Goal: Task Accomplishment & Management: Manage account settings

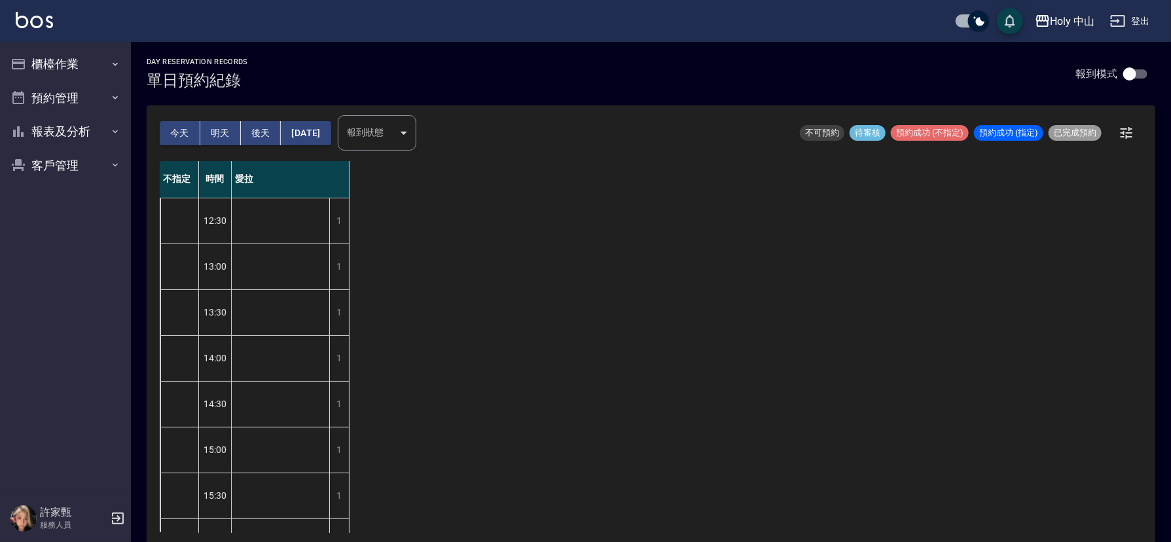
click at [168, 135] on button "今天" at bounding box center [180, 133] width 41 height 24
click at [73, 56] on button "櫃檯作業" at bounding box center [65, 64] width 120 height 34
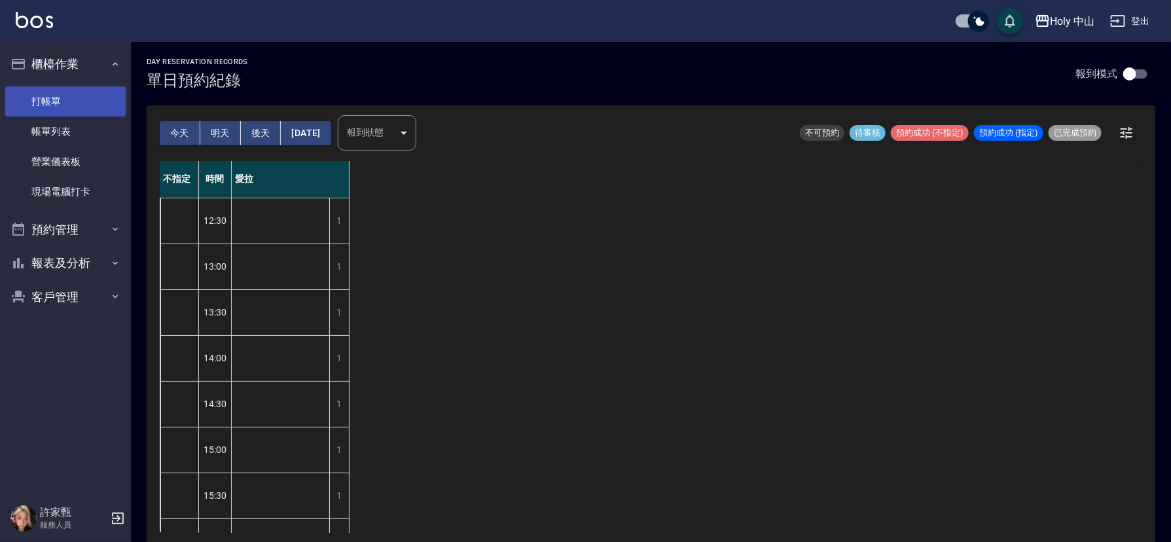
click at [89, 107] on link "打帳單" at bounding box center [65, 101] width 120 height 30
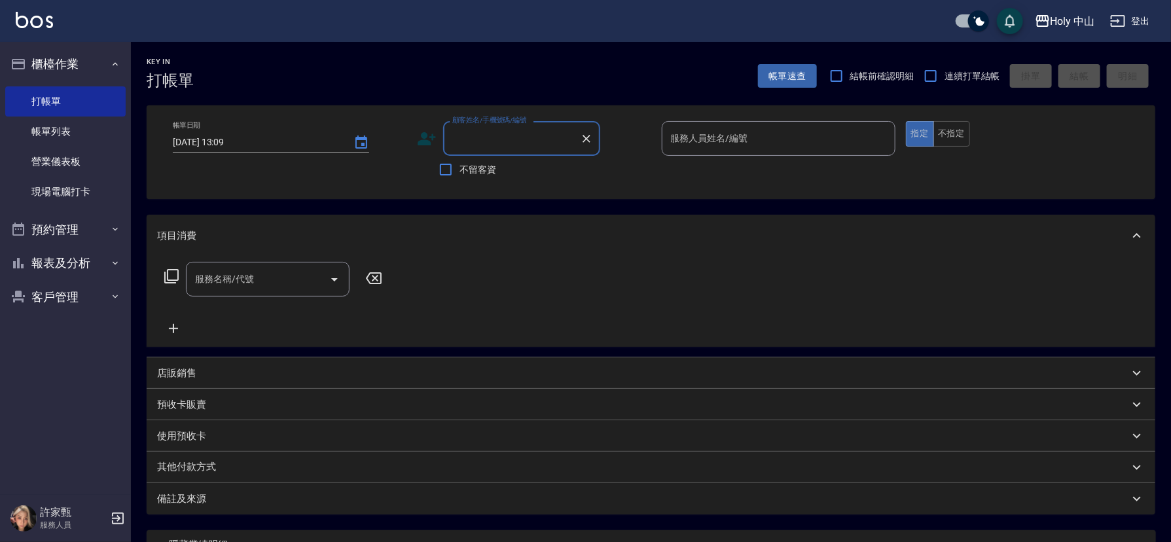
click at [426, 139] on icon at bounding box center [427, 138] width 18 height 13
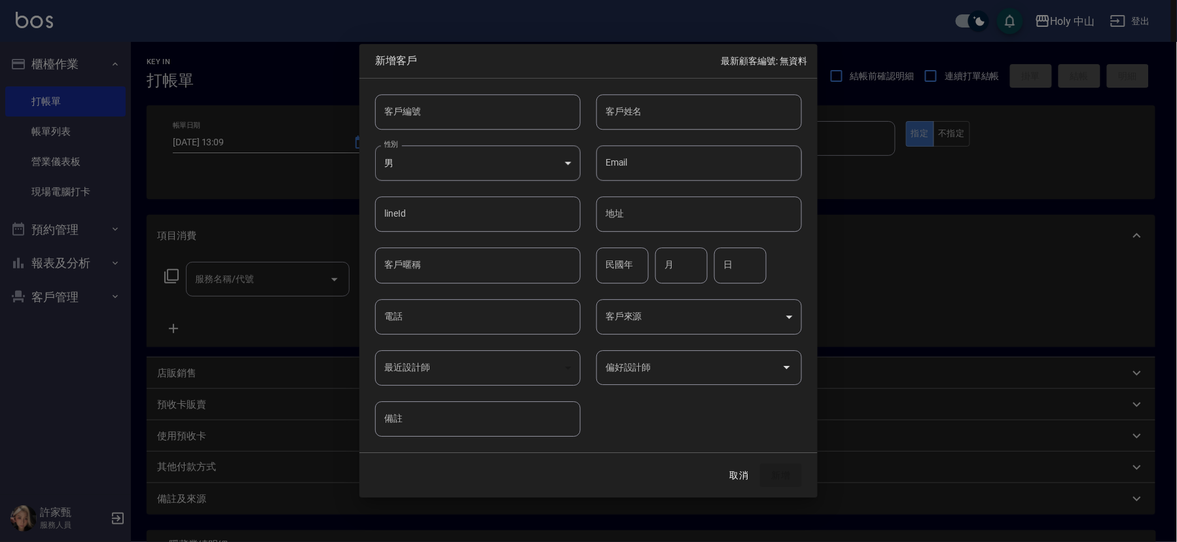
drag, startPoint x: 416, startPoint y: 319, endPoint x: 426, endPoint y: 316, distance: 10.4
click at [416, 319] on input "電話" at bounding box center [478, 316] width 206 height 35
type input "0935775219"
click at [682, 120] on input "客戶姓名" at bounding box center [699, 111] width 206 height 35
type input "文先生"
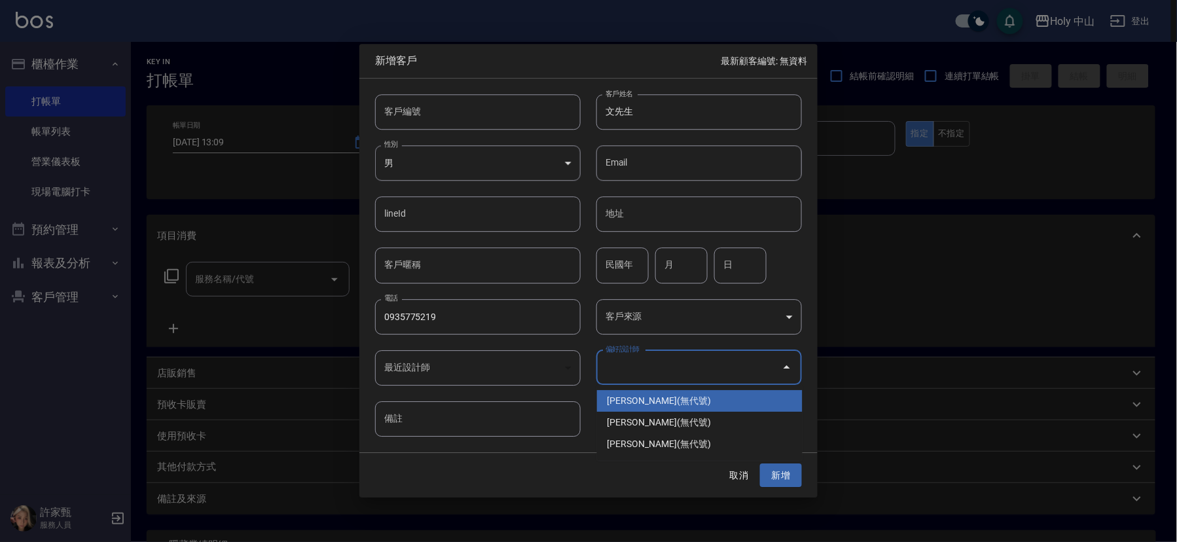
click at [691, 373] on input "偏好設計師" at bounding box center [689, 367] width 174 height 23
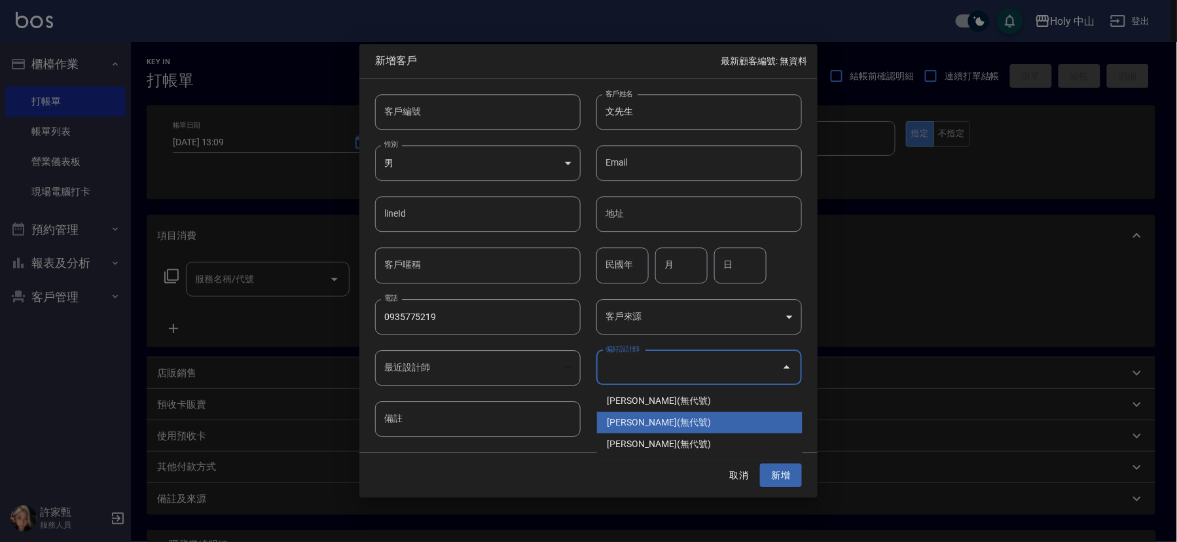
click at [648, 420] on li "[PERSON_NAME](無代號)" at bounding box center [700, 423] width 206 height 22
type input "許家甄"
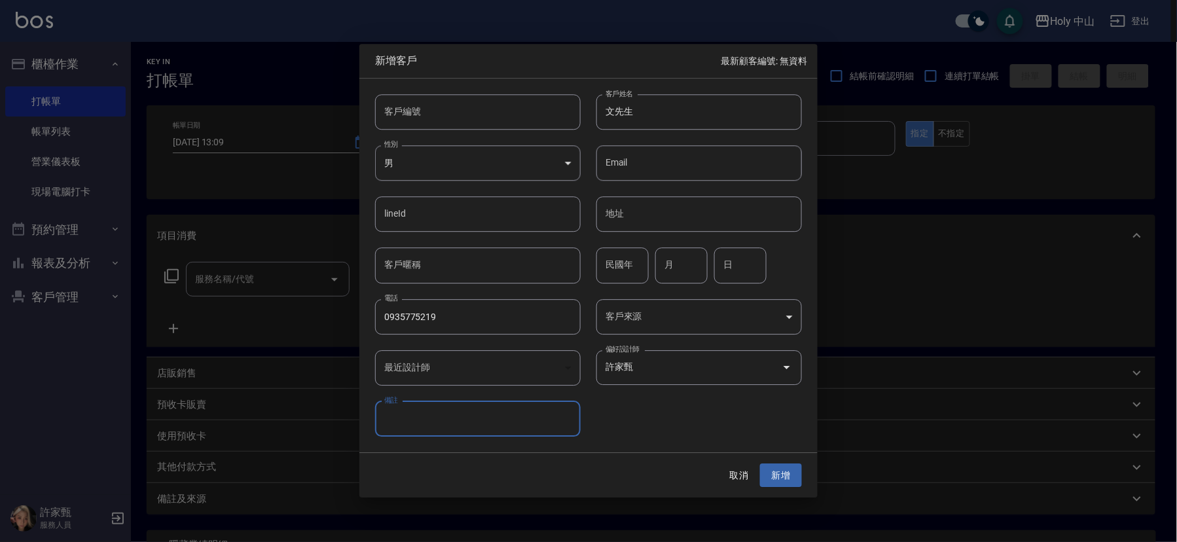
click at [778, 308] on body "Holy 中山 登出 櫃檯作業 打帳單 帳單列表 營業儀表板 現場電腦打卡 預約管理 預約管理 單日預約紀錄 單週預約紀錄 報表及分析 報表目錄 店家日報表 …" at bounding box center [588, 328] width 1177 height 657
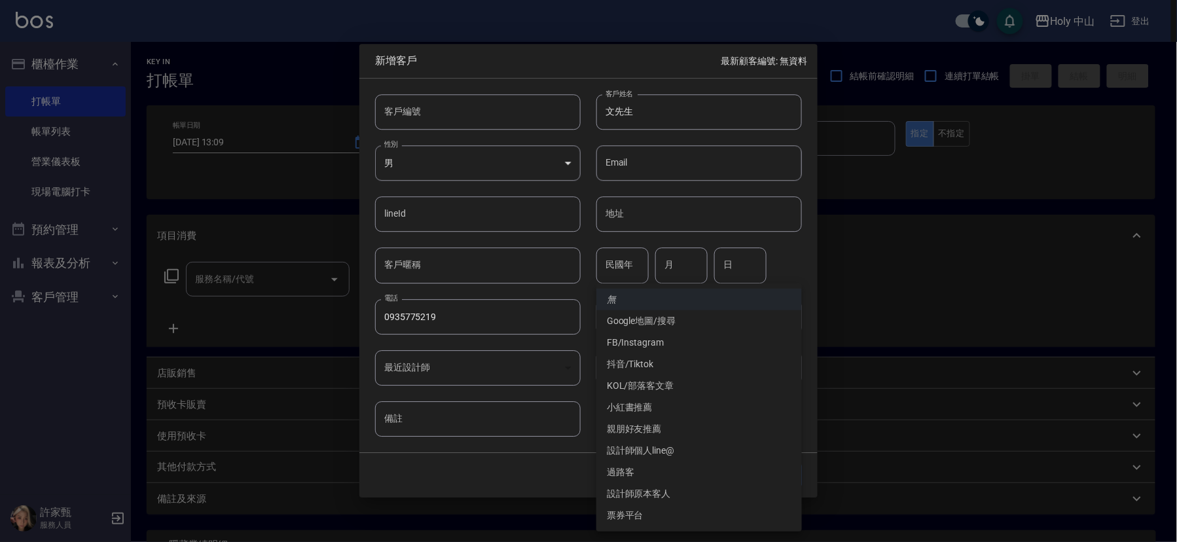
click at [632, 465] on li "過路客" at bounding box center [699, 473] width 206 height 22
type input "過路客"
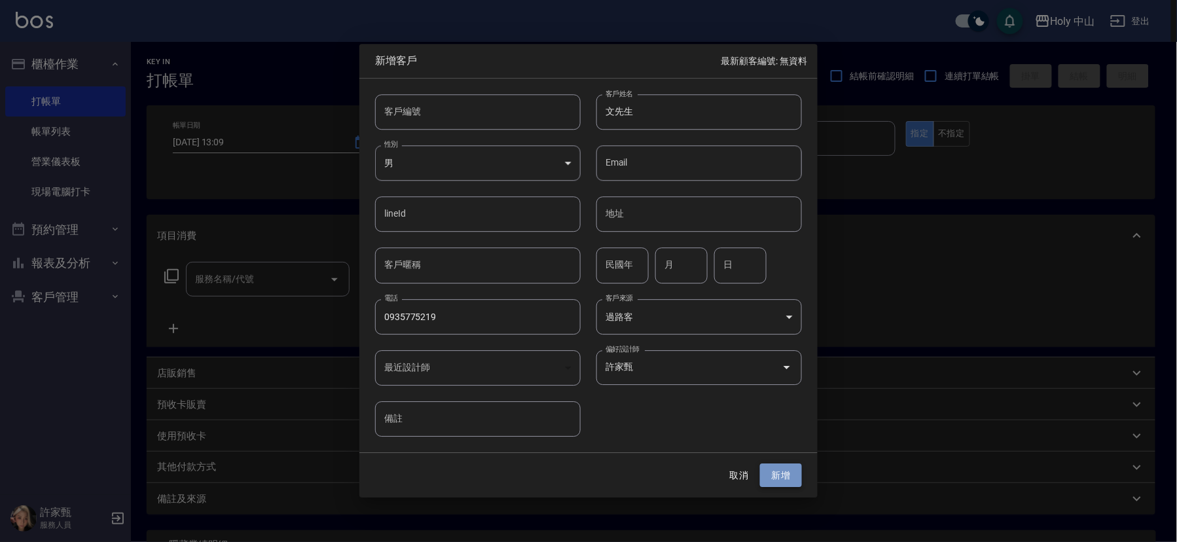
click at [781, 481] on button "新增" at bounding box center [781, 476] width 42 height 24
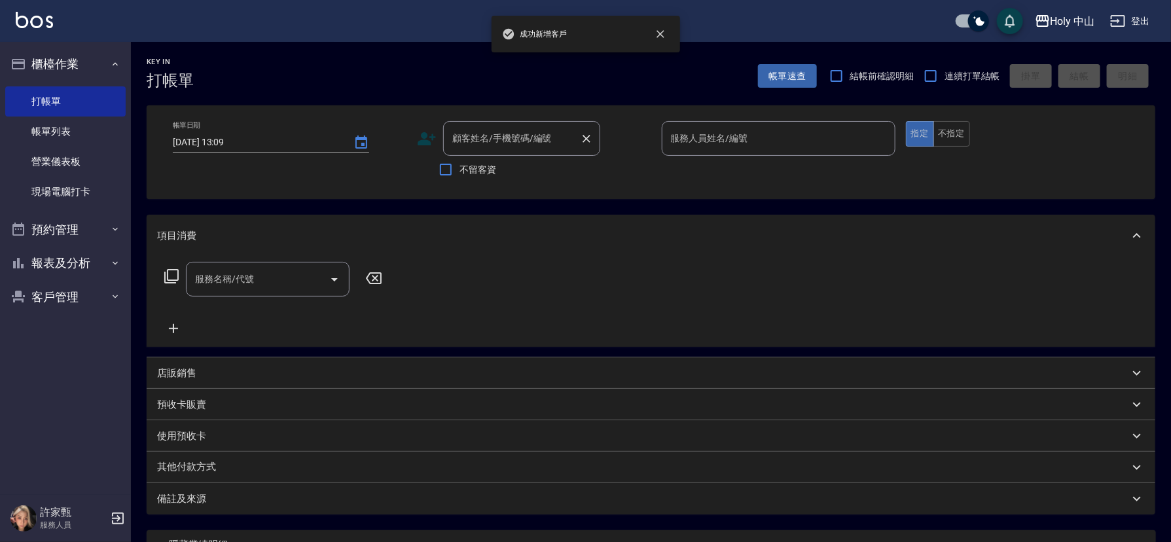
click at [574, 140] on input "顧客姓名/手機號碼/編號" at bounding box center [512, 138] width 126 height 23
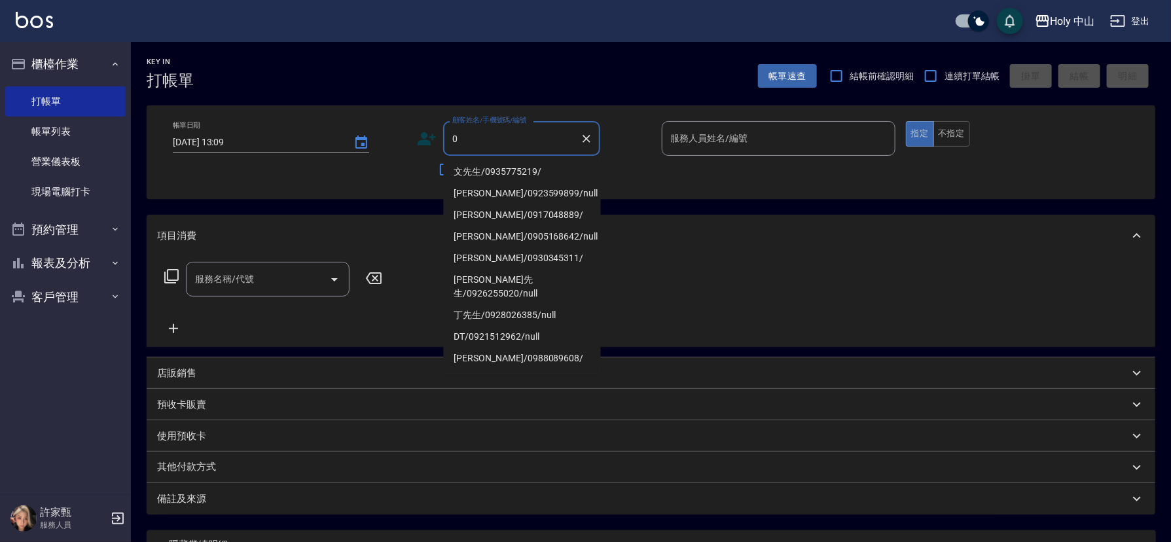
click at [521, 176] on li "文先生/0935775219/" at bounding box center [522, 172] width 157 height 22
type input "文先生/0935775219/"
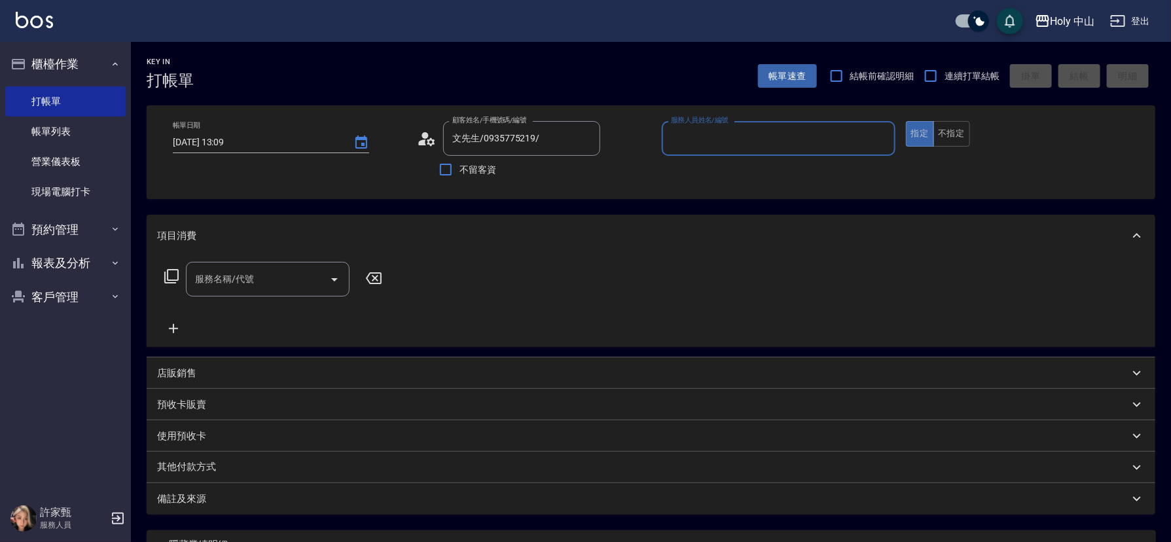
type input "愛拉(無代號)"
click at [950, 136] on button "不指定" at bounding box center [952, 134] width 37 height 26
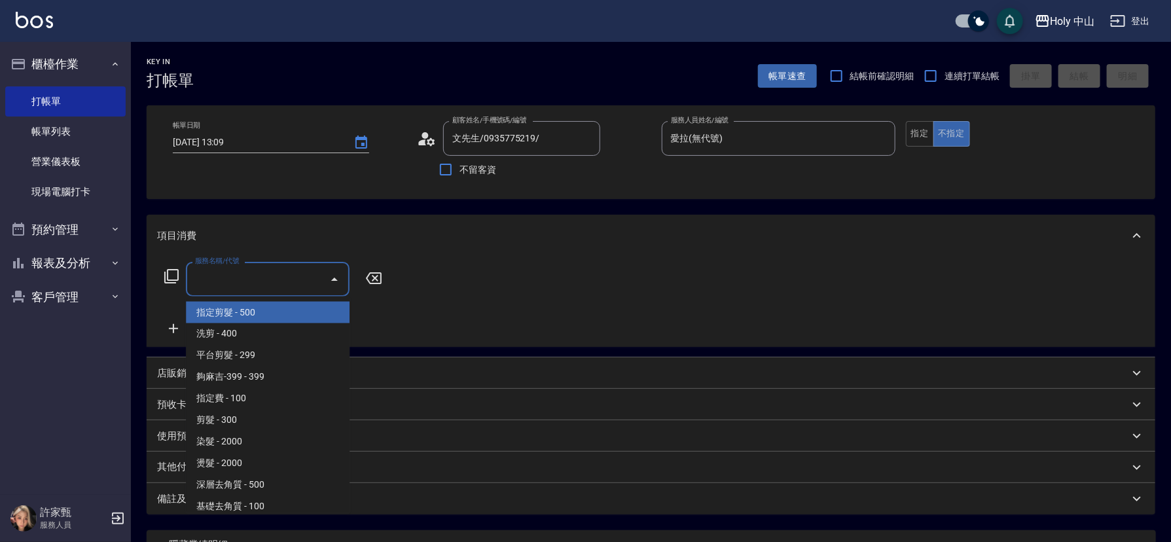
click at [299, 278] on input "服務名稱/代號" at bounding box center [258, 279] width 132 height 23
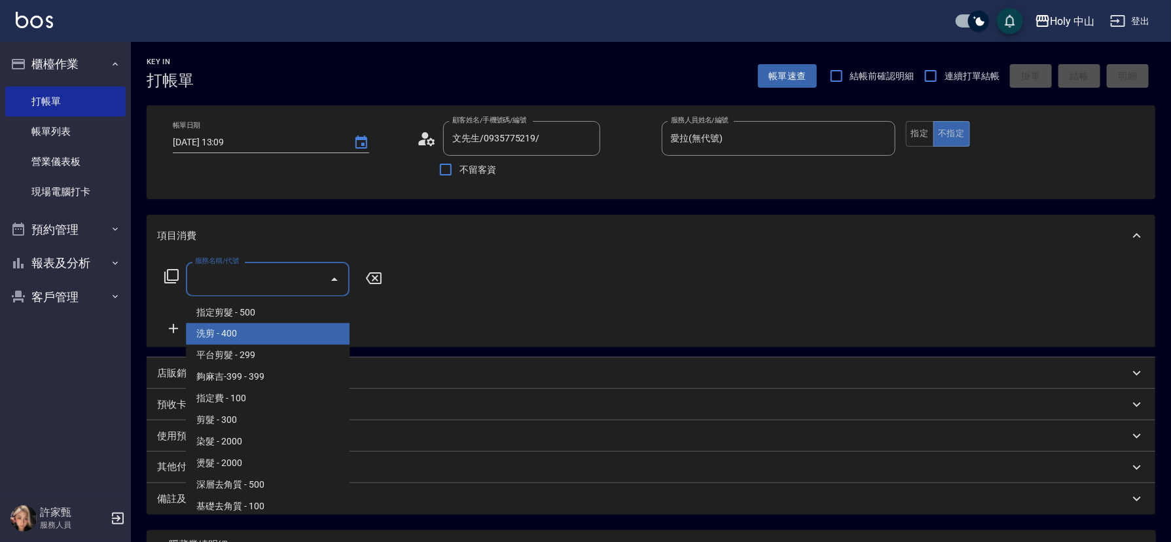
click at [261, 340] on span "洗剪 - 400" at bounding box center [268, 334] width 164 height 22
type input "洗剪(3)"
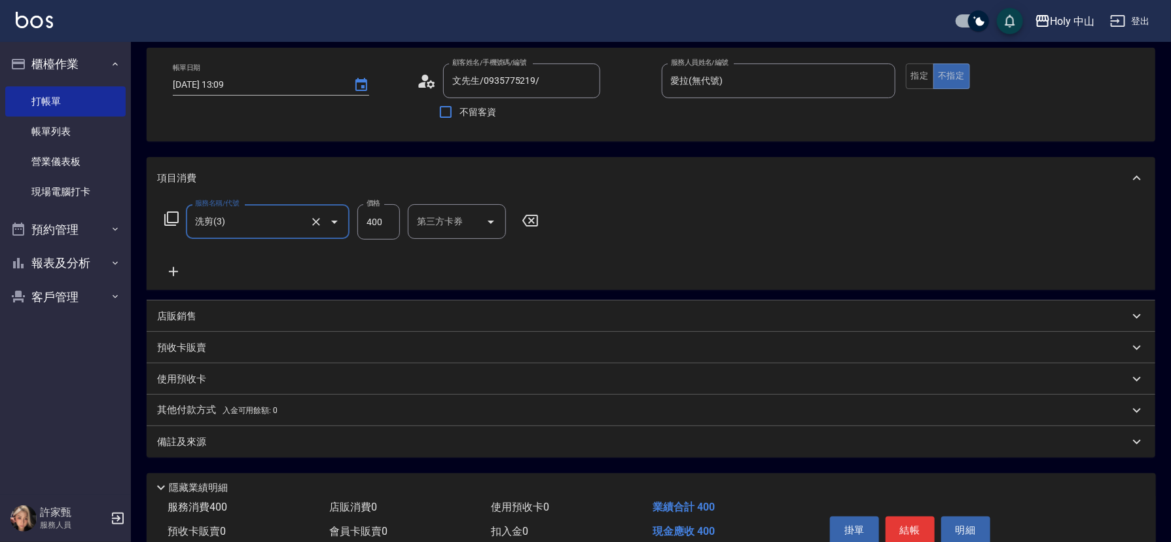
scroll to position [119, 0]
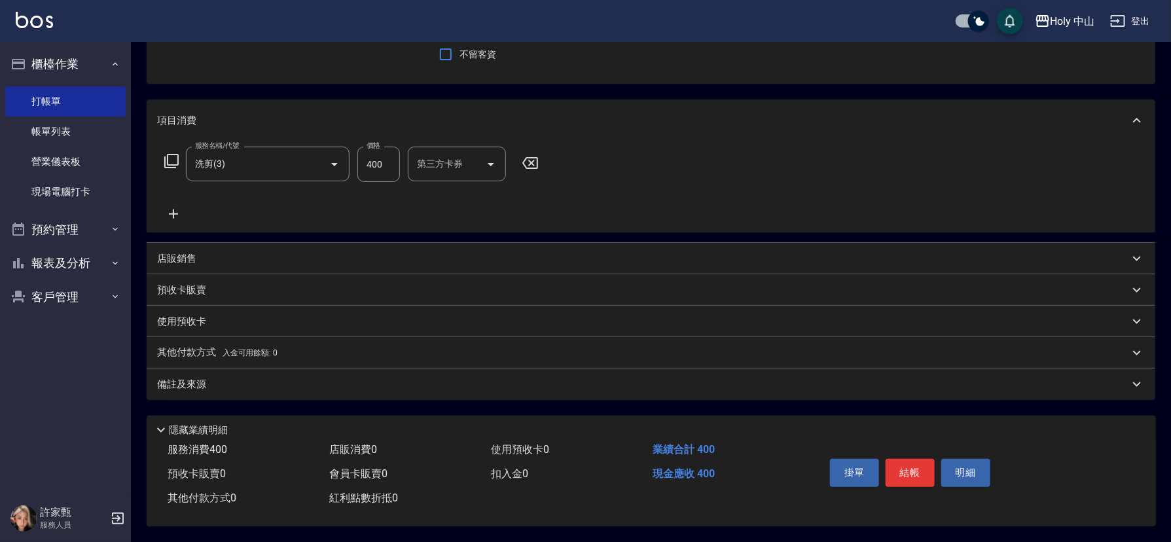
click at [632, 378] on div "備註及來源" at bounding box center [643, 385] width 972 height 14
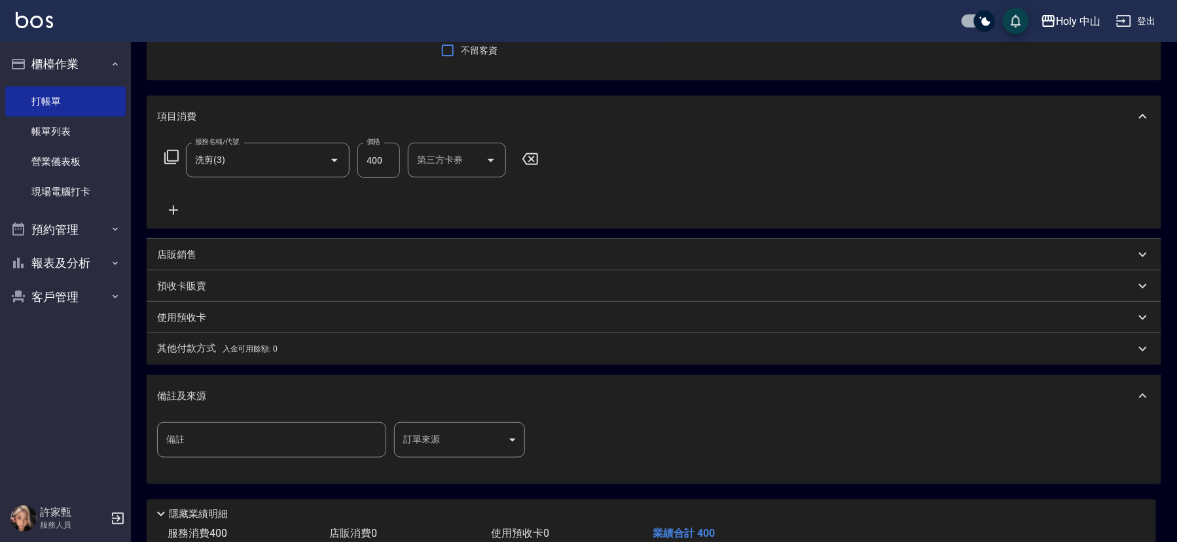
click at [457, 441] on body "Holy 中山 登出 櫃檯作業 打帳單 帳單列表 營業儀表板 現場電腦打卡 預約管理 預約管理 單日預約紀錄 單週預約紀錄 報表及分析 報表目錄 店家日報表 …" at bounding box center [588, 253] width 1177 height 745
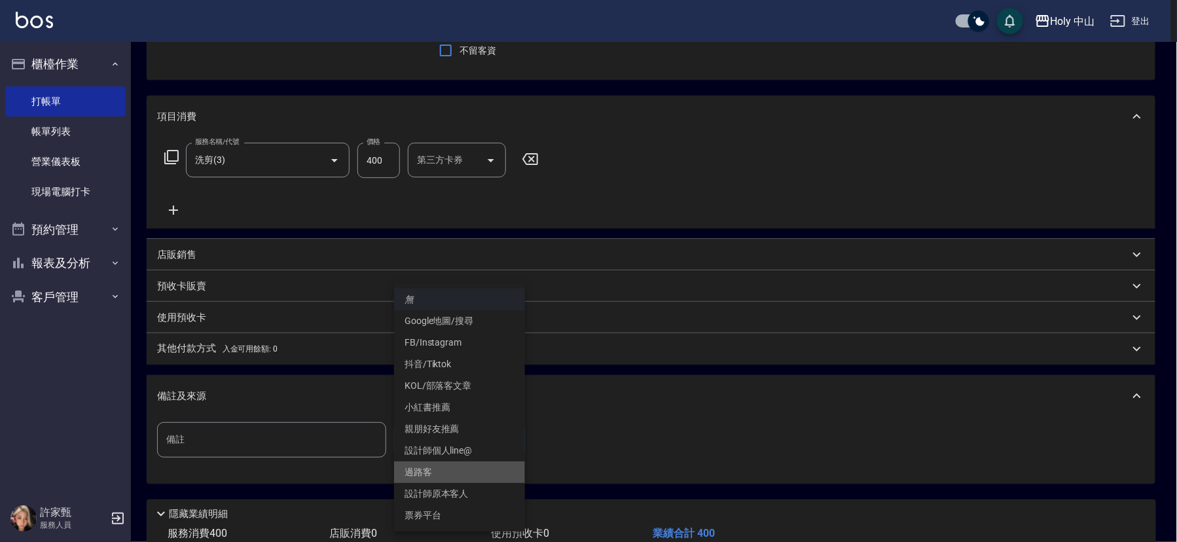
click at [450, 477] on li "過路客" at bounding box center [459, 473] width 131 height 22
type input "過路客"
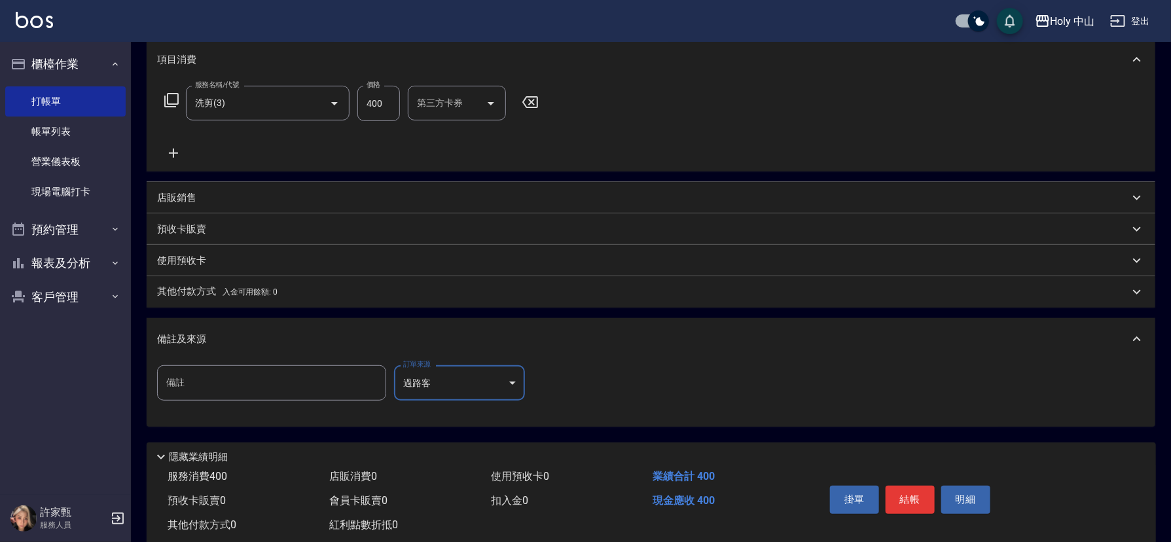
scroll to position [208, 0]
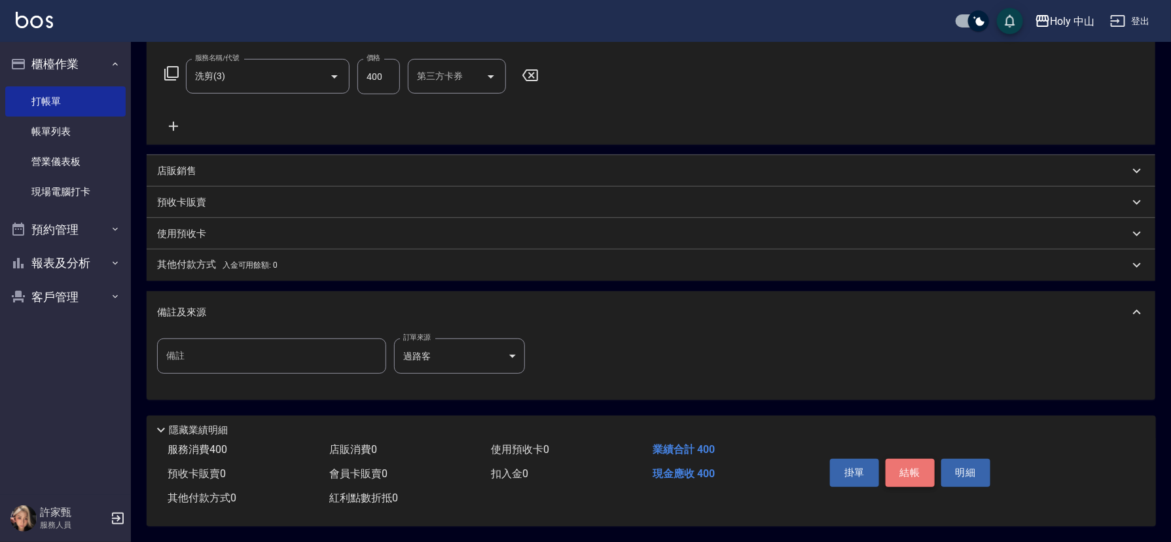
click at [913, 470] on button "結帳" at bounding box center [910, 472] width 49 height 27
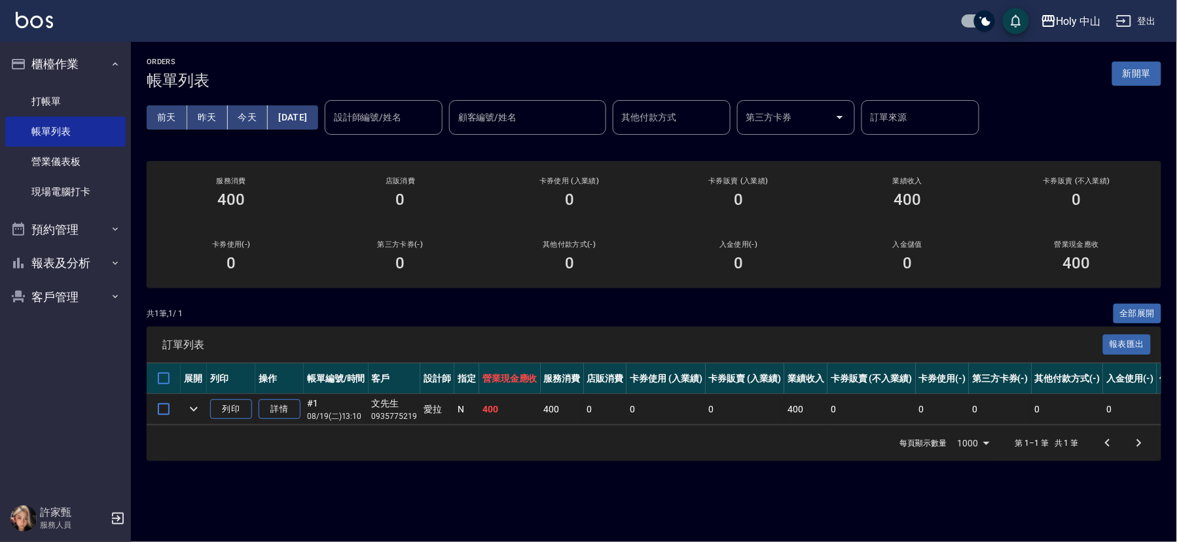
click at [984, 354] on div "訂單列表 報表匯出" at bounding box center [654, 345] width 1015 height 36
click at [988, 340] on span "訂單列表" at bounding box center [632, 344] width 941 height 13
click at [991, 323] on div "共 1 筆, 1 / 1 全部展開 訂單列表 報表匯出 展開 列印 操作 帳單編號/時間 客戶 設計師 指定 營業現金應收 服務消費 店販消費 卡券使用 (入…" at bounding box center [654, 383] width 1015 height 158
click at [71, 232] on button "預約管理" at bounding box center [65, 230] width 120 height 34
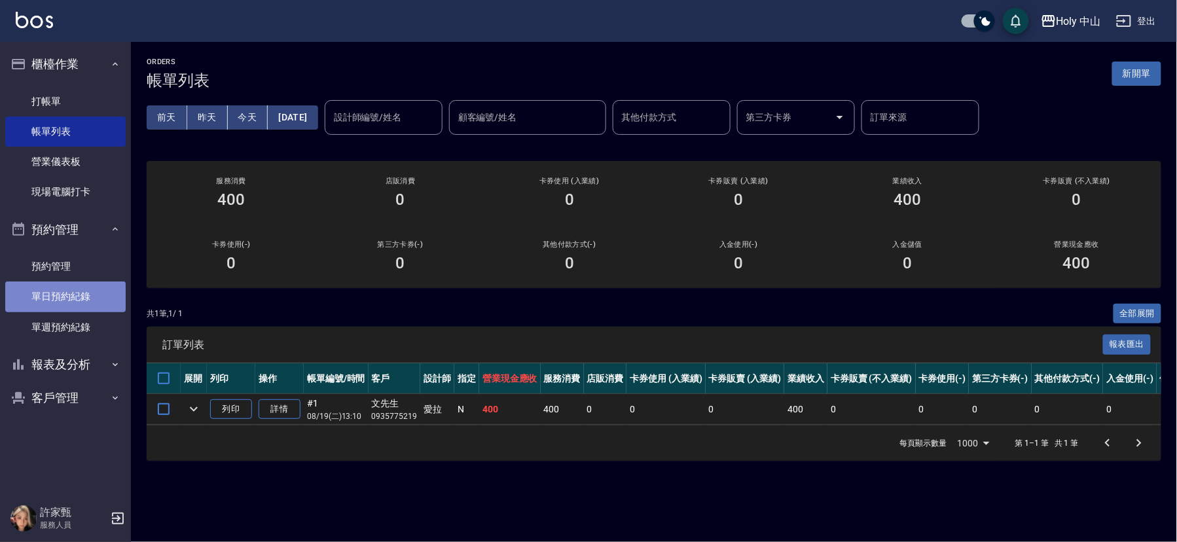
click at [77, 294] on link "單日預約紀錄" at bounding box center [65, 297] width 120 height 30
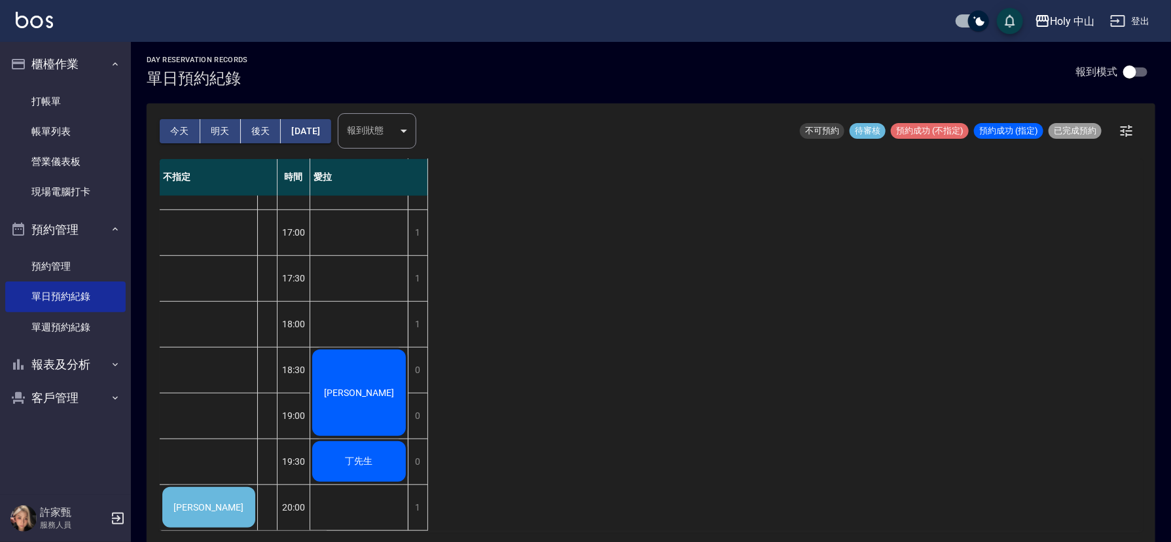
scroll to position [3, 0]
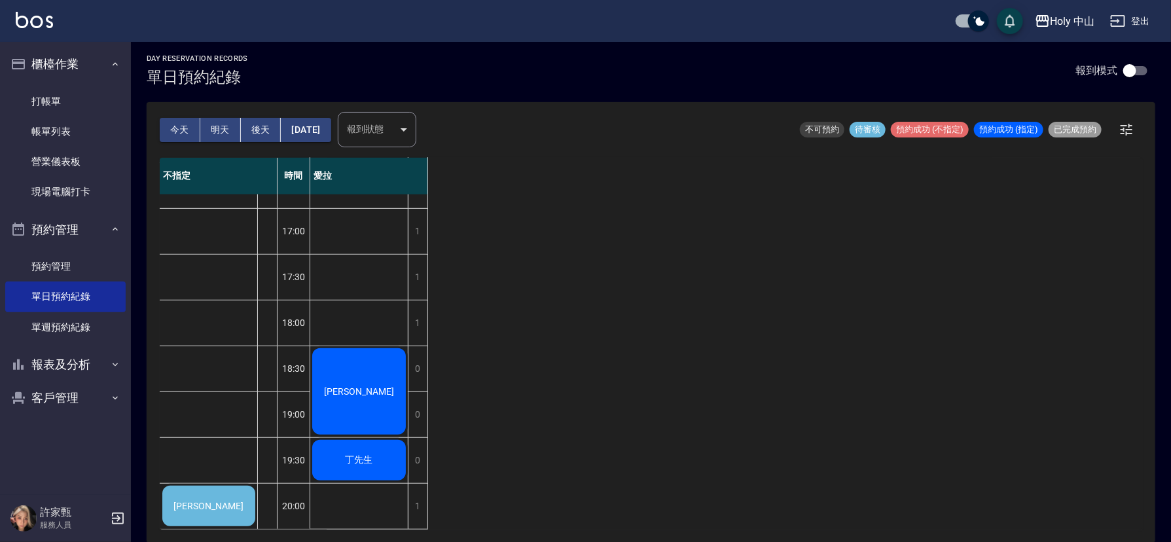
click at [223, 501] on span "[PERSON_NAME]" at bounding box center [209, 506] width 75 height 10
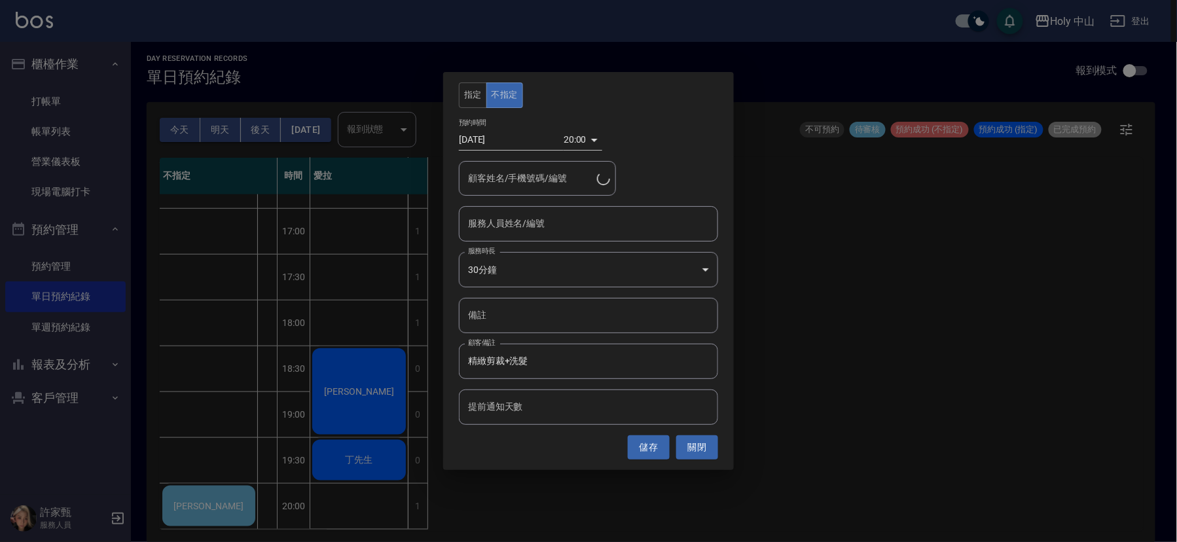
type input "[PERSON_NAME]/0933280440/"
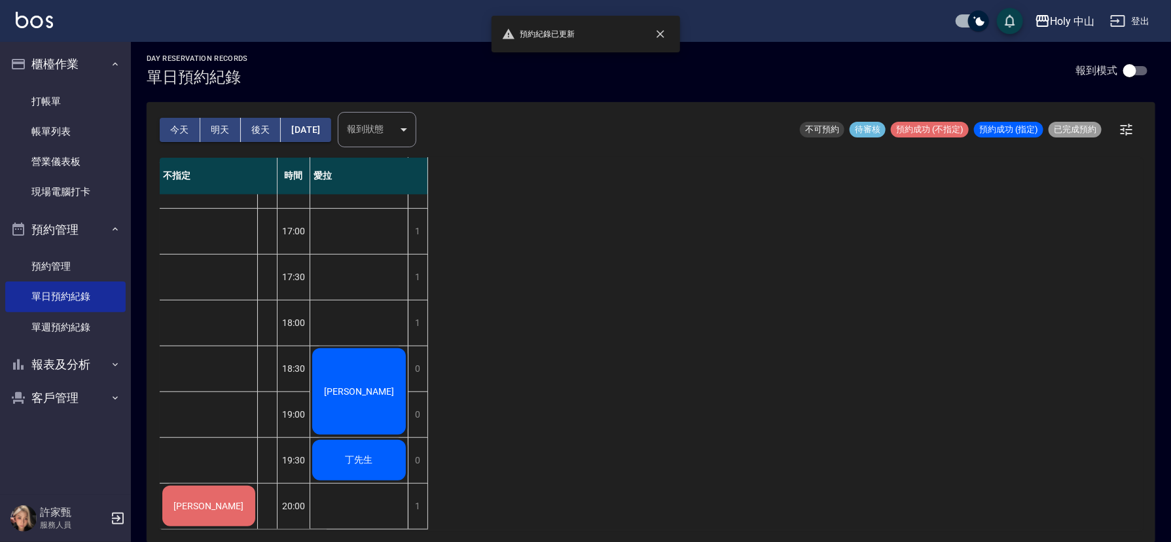
click at [182, 496] on div "[PERSON_NAME]" at bounding box center [208, 506] width 97 height 45
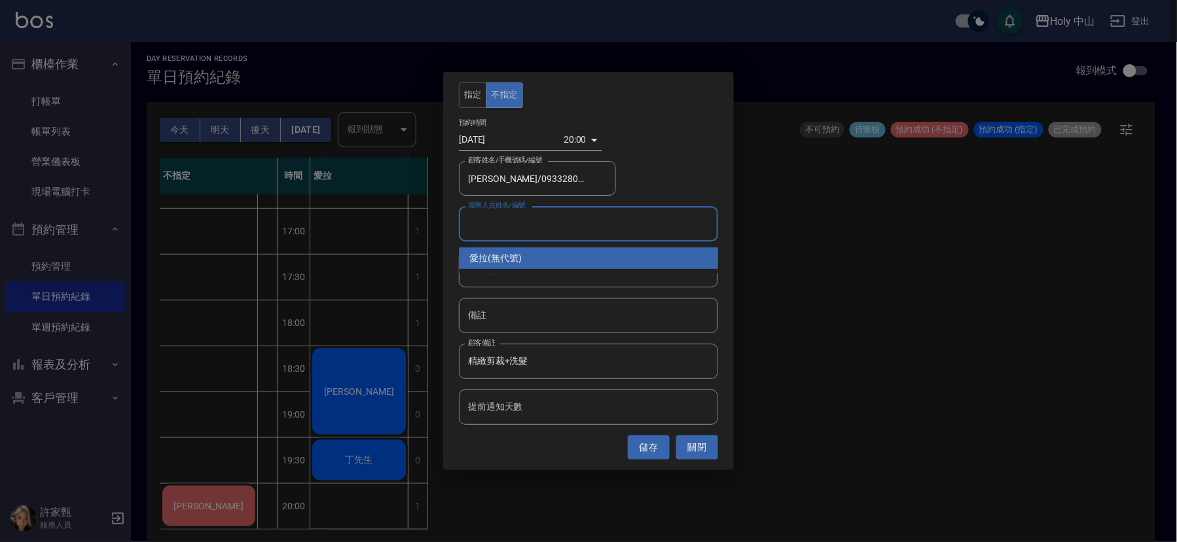
click at [600, 230] on input "服務人員姓名/編號" at bounding box center [588, 223] width 247 height 23
click at [572, 261] on div "愛拉 (無代號)" at bounding box center [588, 258] width 259 height 22
type input "愛拉(無代號)"
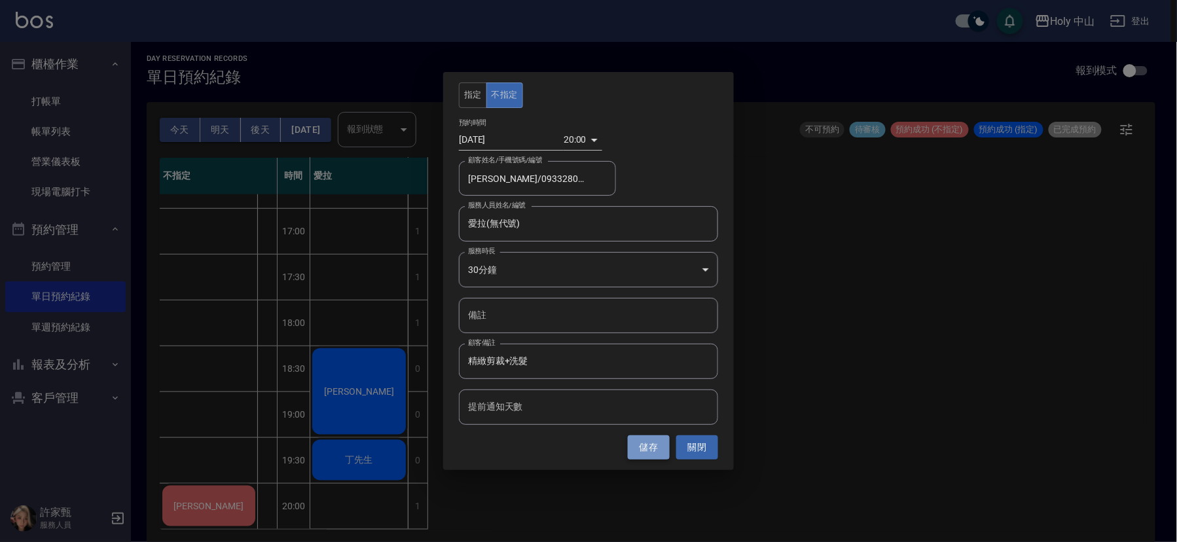
click at [645, 441] on button "儲存" at bounding box center [649, 447] width 42 height 24
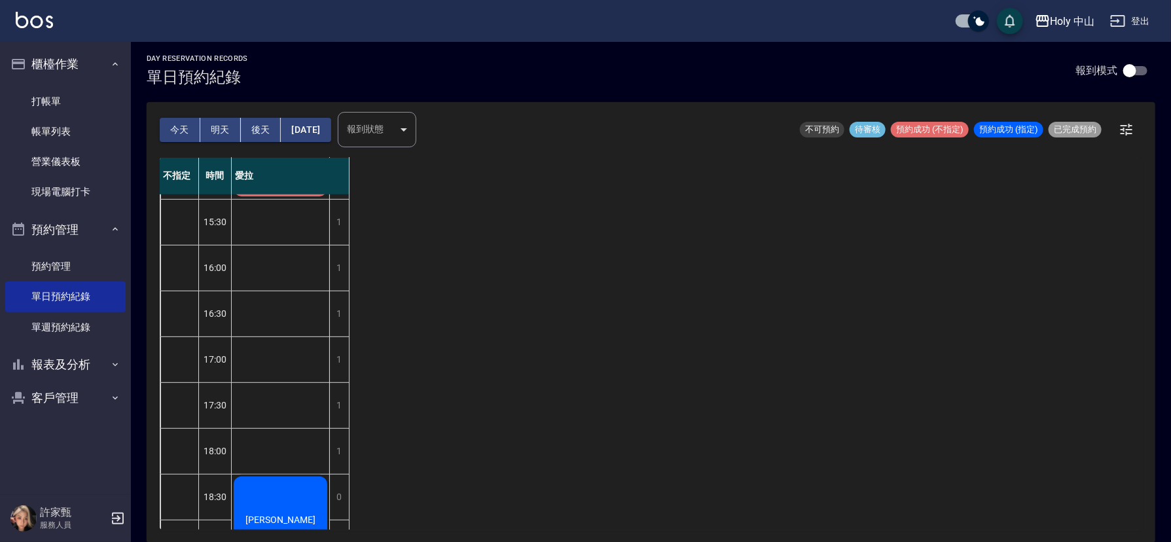
scroll to position [118, 0]
